Goal: Transaction & Acquisition: Subscribe to service/newsletter

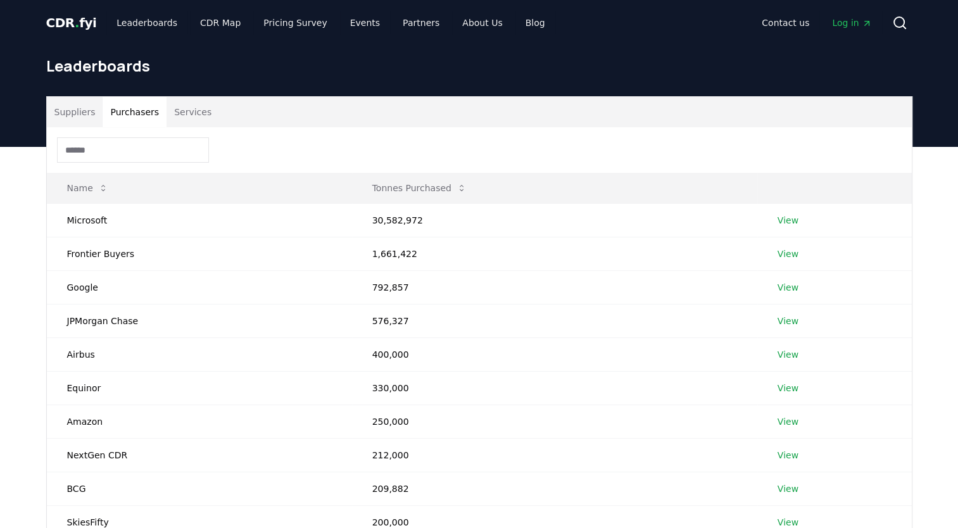
click at [846, 27] on span "Log in" at bounding box center [851, 22] width 39 height 13
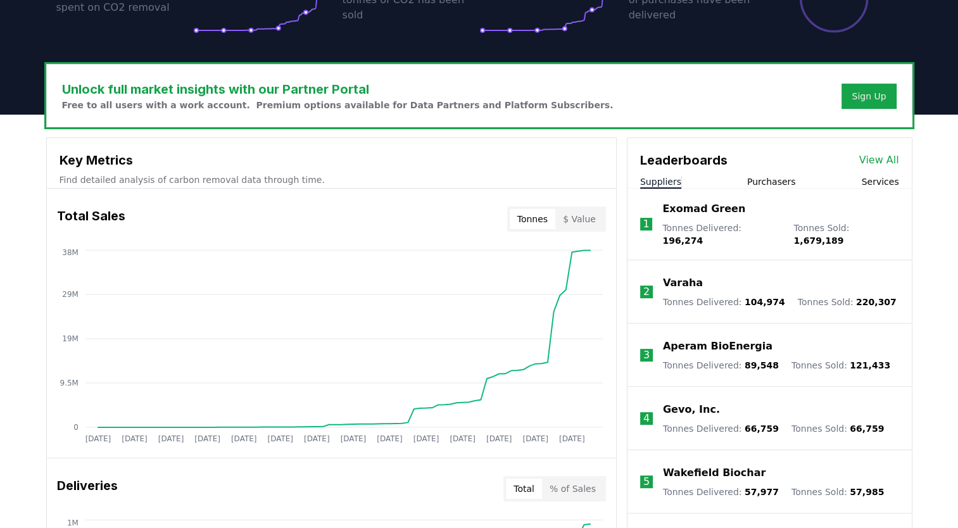
scroll to position [332, 0]
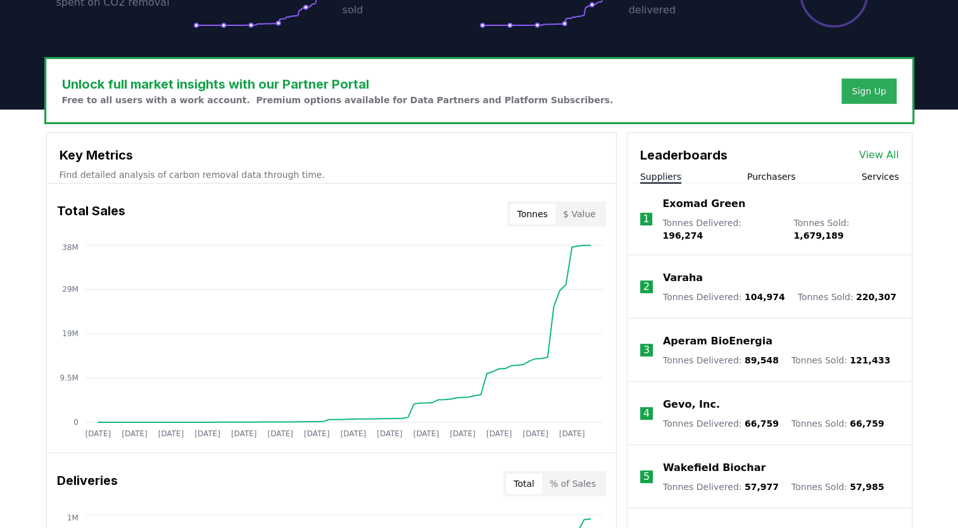
click at [870, 96] on div "Sign Up" at bounding box center [868, 91] width 34 height 13
click at [873, 96] on div "Sign Up" at bounding box center [868, 91] width 34 height 13
